Goal: Transaction & Acquisition: Purchase product/service

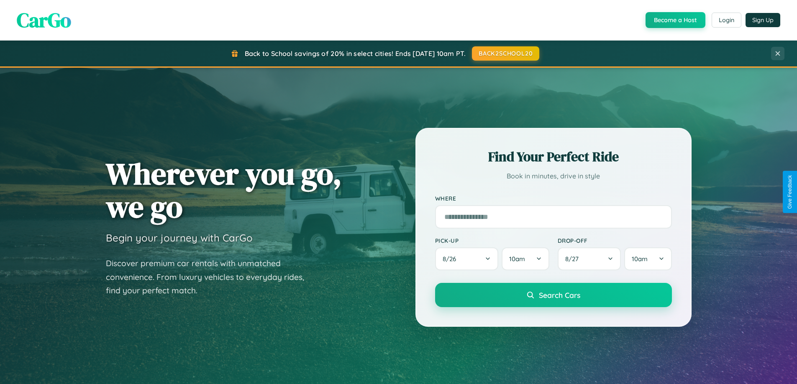
scroll to position [25, 0]
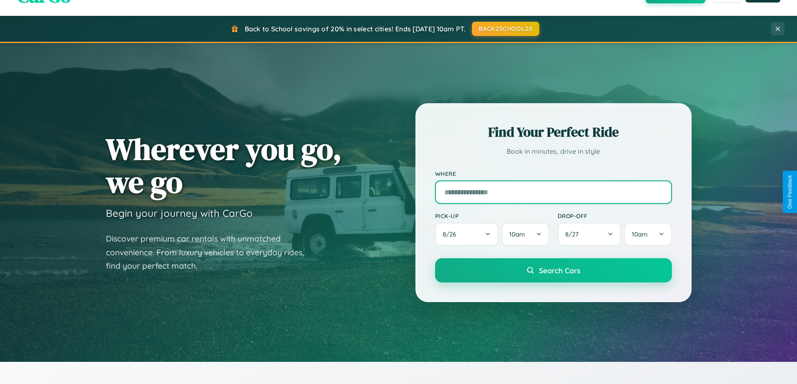
click at [553, 192] on input "text" at bounding box center [553, 192] width 237 height 23
type input "**********"
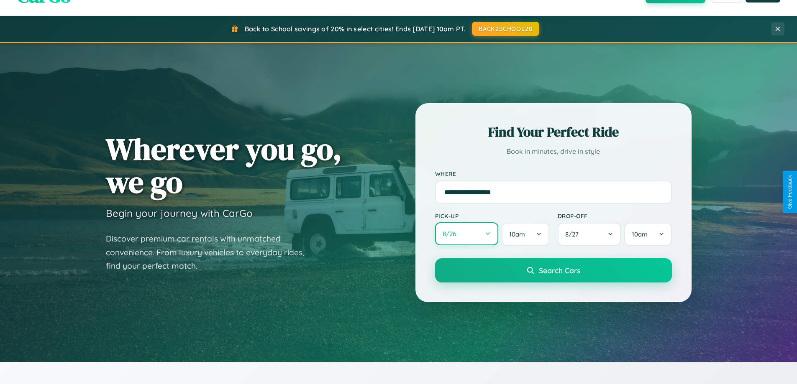
click at [466, 235] on button "8 / 26" at bounding box center [467, 233] width 64 height 23
select select "*"
select select "****"
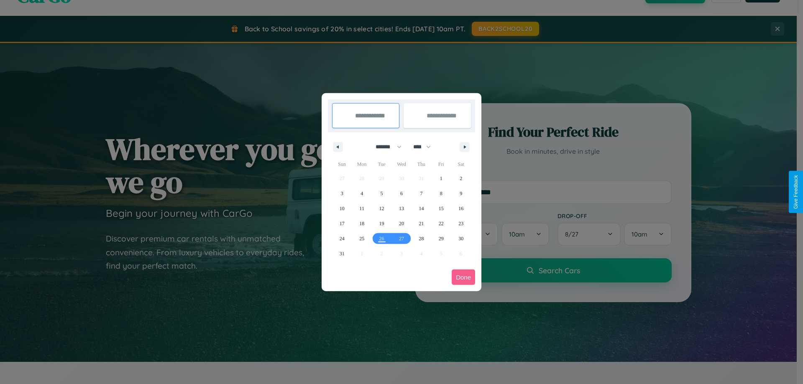
drag, startPoint x: 385, startPoint y: 147, endPoint x: 401, endPoint y: 168, distance: 26.8
click at [385, 147] on select "******* ******** ***** ***** *** **** **** ****** ********* ******* ******** **…" at bounding box center [387, 147] width 36 height 14
select select "*"
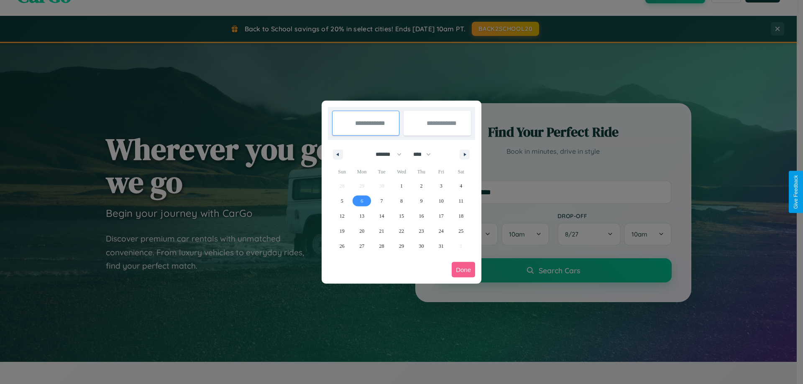
click at [362, 201] on span "6" at bounding box center [362, 201] width 3 height 15
type input "**********"
click at [461, 201] on span "11" at bounding box center [460, 201] width 5 height 15
type input "**********"
click at [463, 270] on button "Done" at bounding box center [463, 269] width 23 height 15
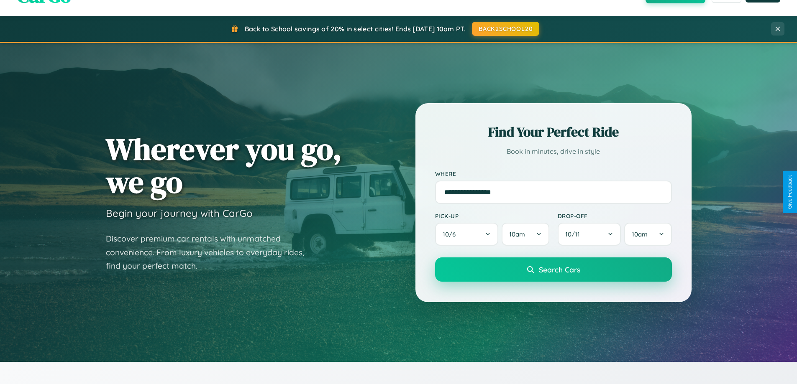
click at [553, 270] on span "Search Cars" at bounding box center [559, 269] width 41 height 9
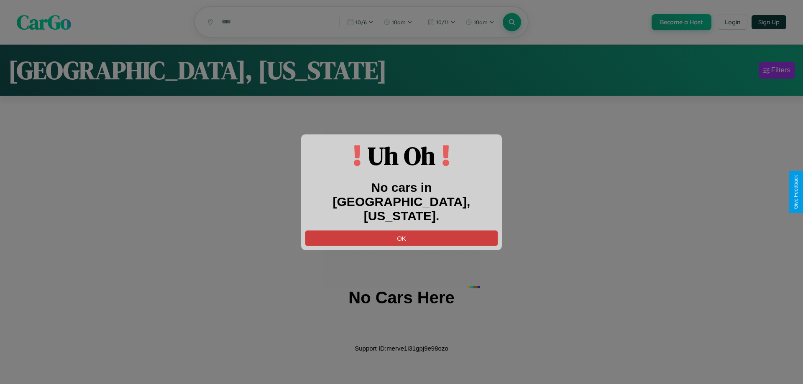
click at [401, 230] on button "OK" at bounding box center [401, 237] width 192 height 15
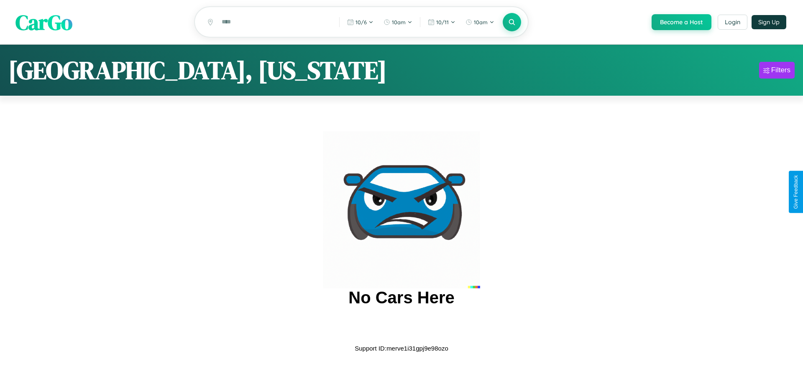
click at [44, 23] on span "CarGo" at bounding box center [43, 22] width 57 height 29
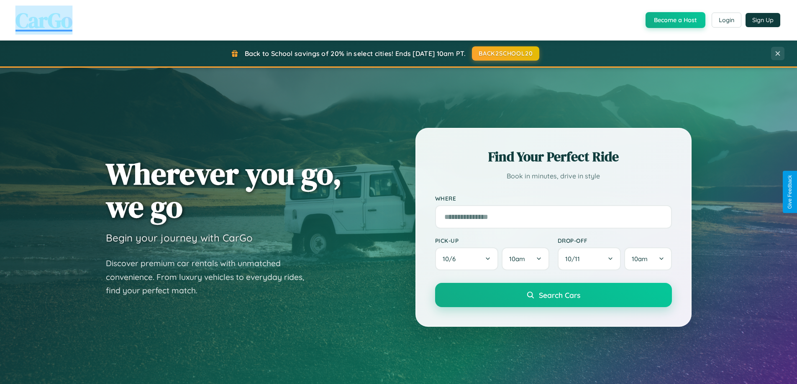
scroll to position [1609, 0]
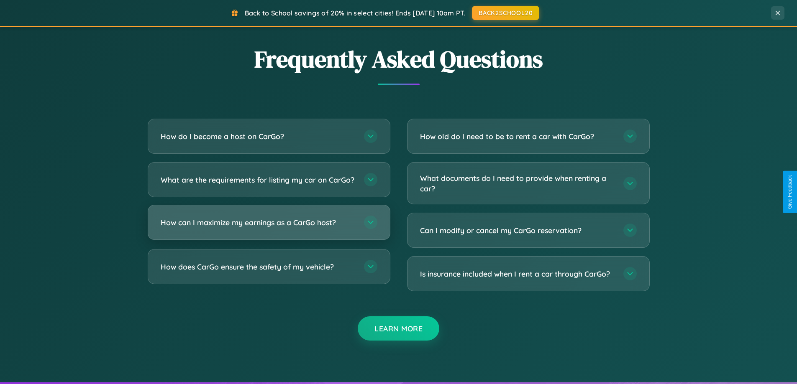
click at [268, 228] on h3 "How can I maximize my earnings as a CarGo host?" at bounding box center [258, 222] width 195 height 10
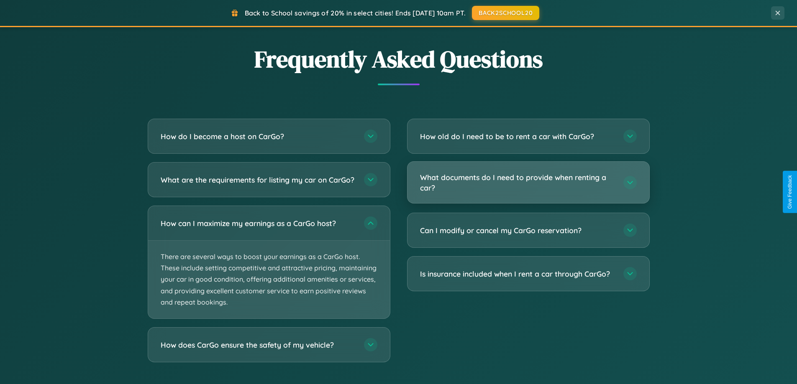
click at [528, 183] on h3 "What documents do I need to provide when renting a car?" at bounding box center [517, 182] width 195 height 20
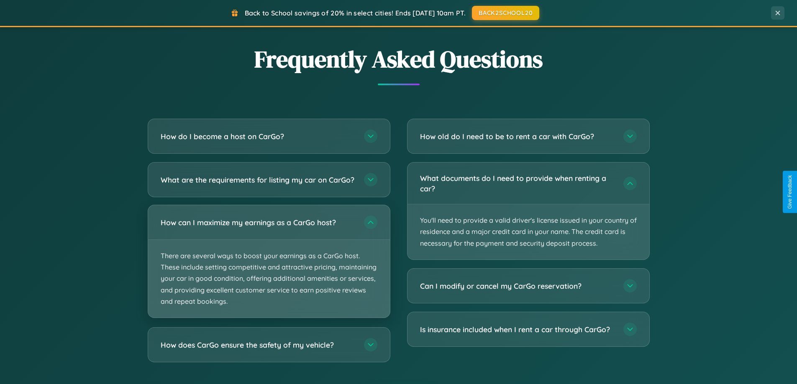
click at [268, 269] on p "There are several ways to boost your earnings as a CarGo host. These include se…" at bounding box center [269, 279] width 242 height 78
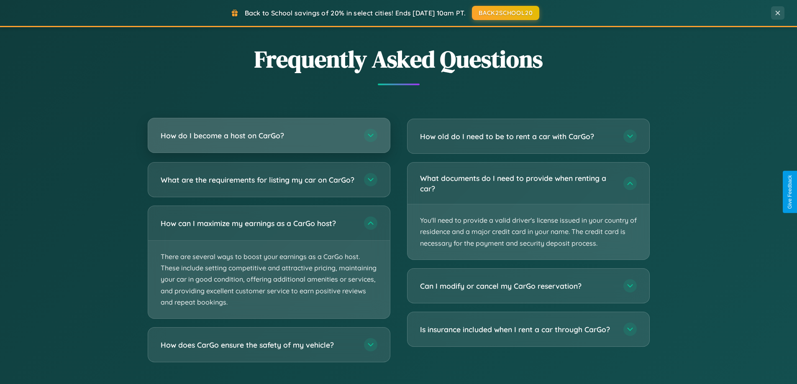
click at [268, 136] on h3 "How do I become a host on CarGo?" at bounding box center [258, 135] width 195 height 10
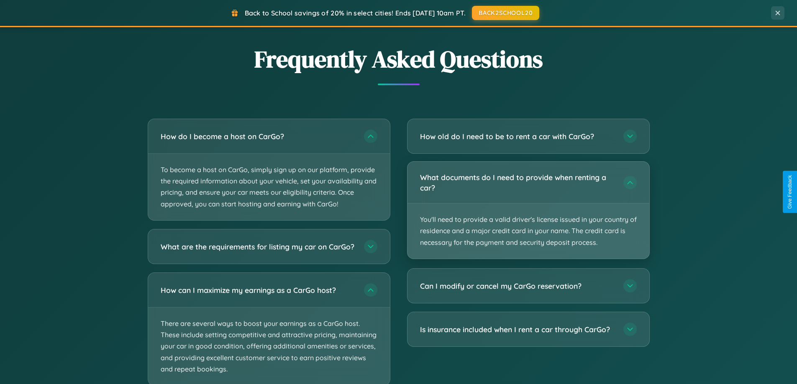
click at [528, 211] on p "You'll need to provide a valid driver's license issued in your country of resid…" at bounding box center [528, 231] width 242 height 55
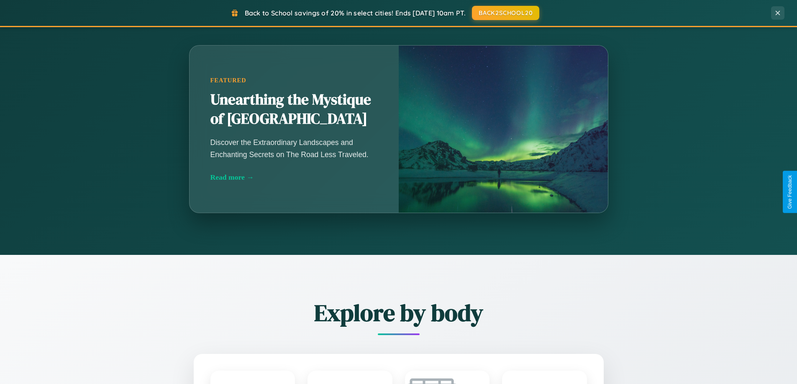
scroll to position [361, 0]
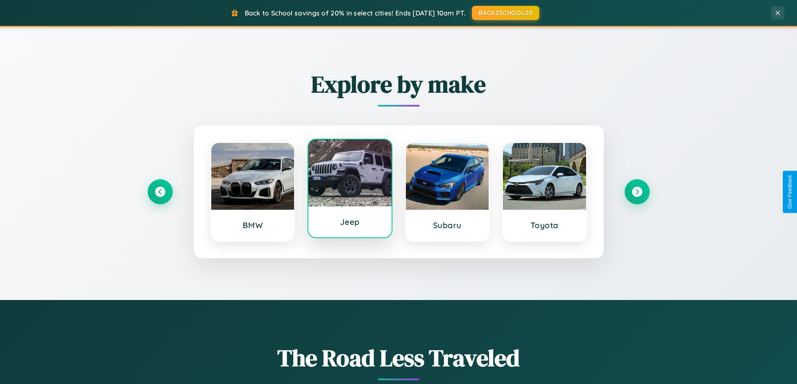
click at [350, 192] on div at bounding box center [349, 173] width 83 height 67
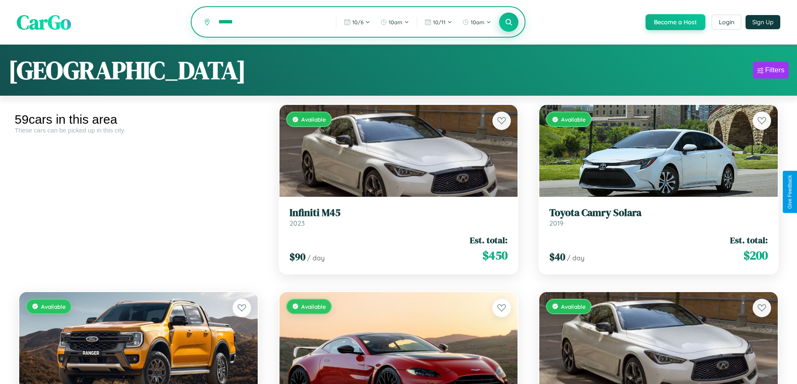
type input "******"
click at [508, 23] on icon at bounding box center [509, 22] width 8 height 8
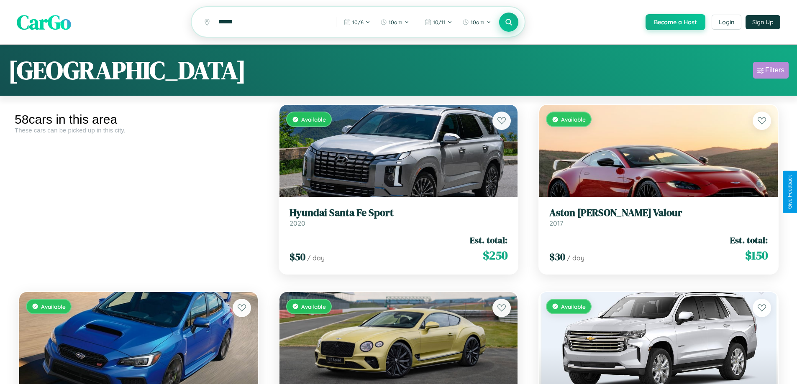
click at [770, 72] on div "Filters" at bounding box center [774, 70] width 19 height 8
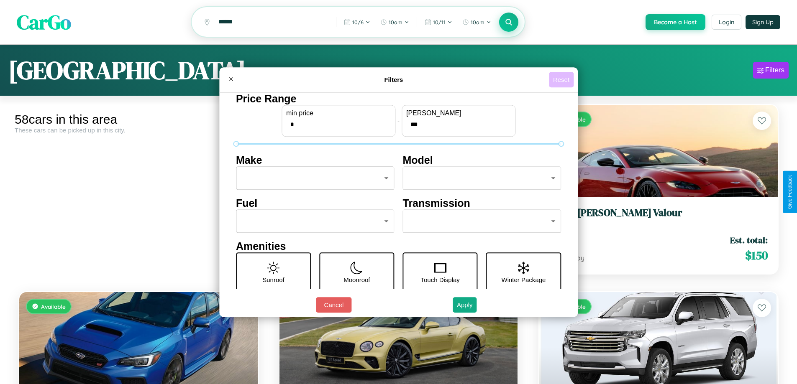
click at [562, 79] on button "Reset" at bounding box center [561, 79] width 25 height 15
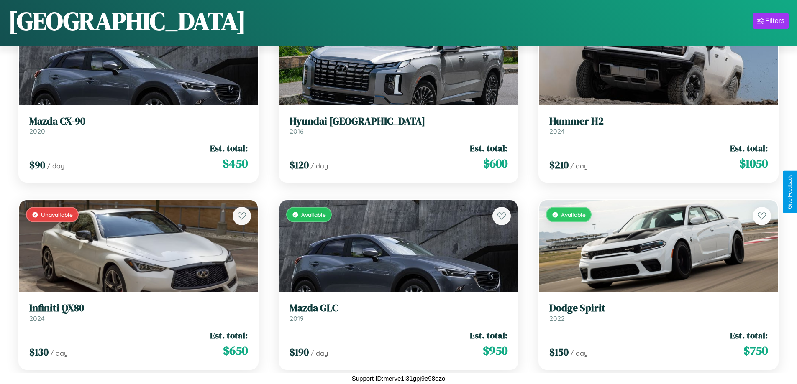
scroll to position [492, 0]
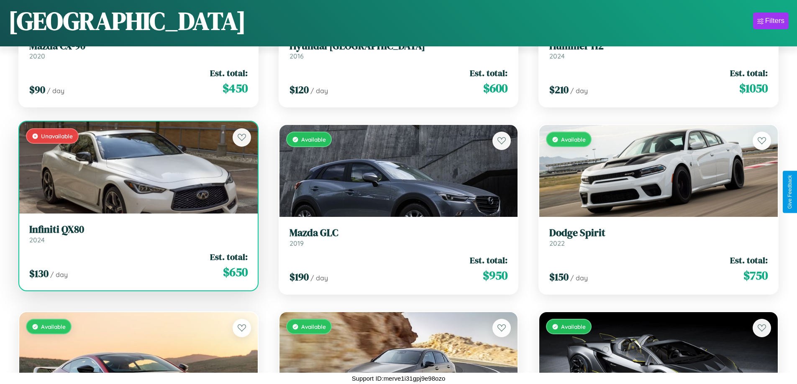
click at [137, 237] on link "Infiniti QX80 2024" at bounding box center [138, 234] width 218 height 20
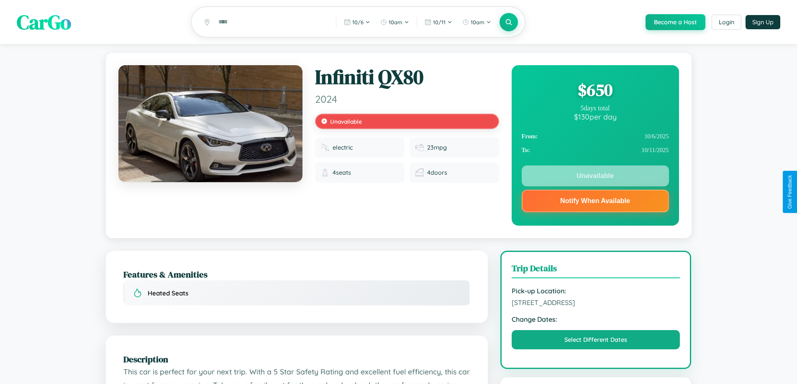
click at [595, 91] on div "$ 650" at bounding box center [595, 90] width 147 height 23
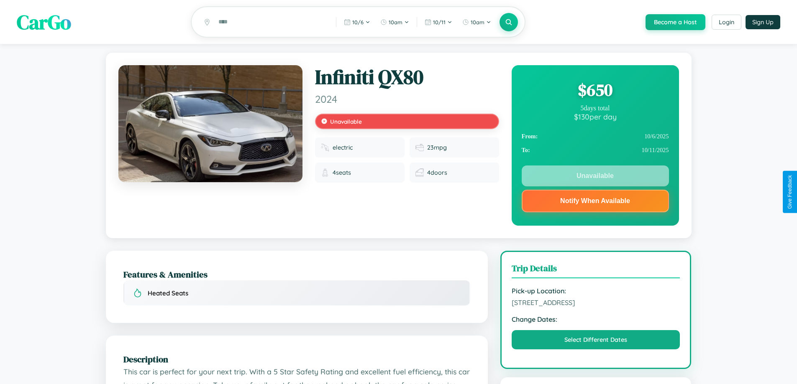
click at [595, 91] on div "$ 650" at bounding box center [595, 90] width 147 height 23
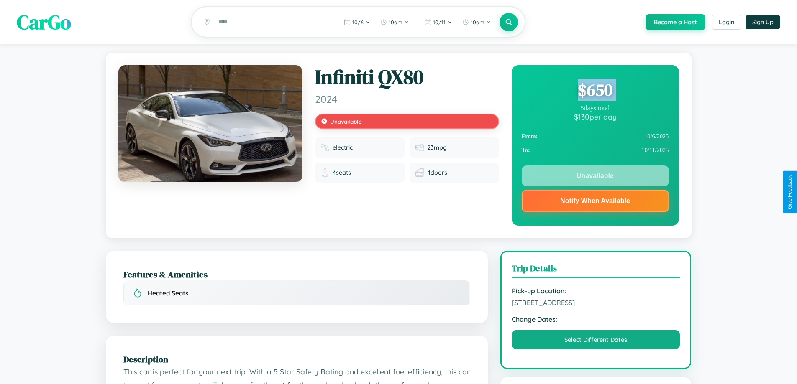
click at [595, 91] on div "$ 650" at bounding box center [595, 90] width 147 height 23
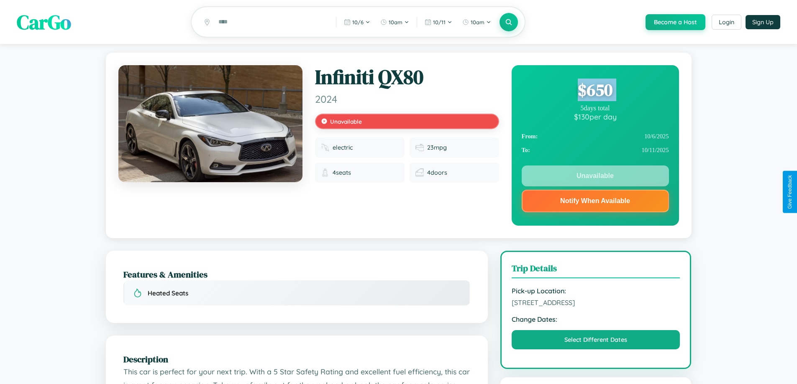
click at [595, 91] on div "$ 650" at bounding box center [595, 90] width 147 height 23
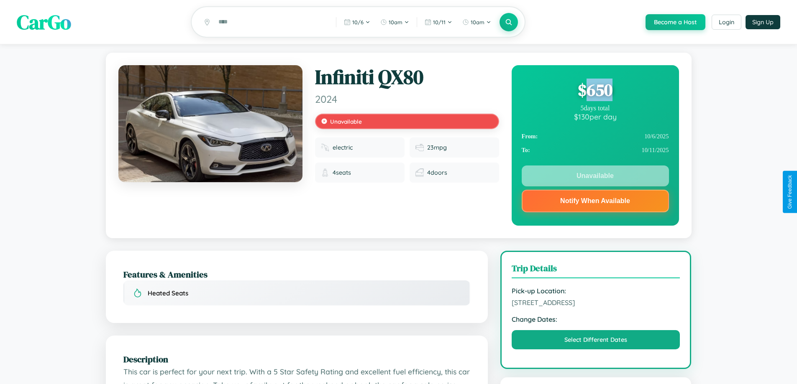
click at [595, 91] on div "$ 650" at bounding box center [595, 90] width 147 height 23
